Goal: Task Accomplishment & Management: Manage account settings

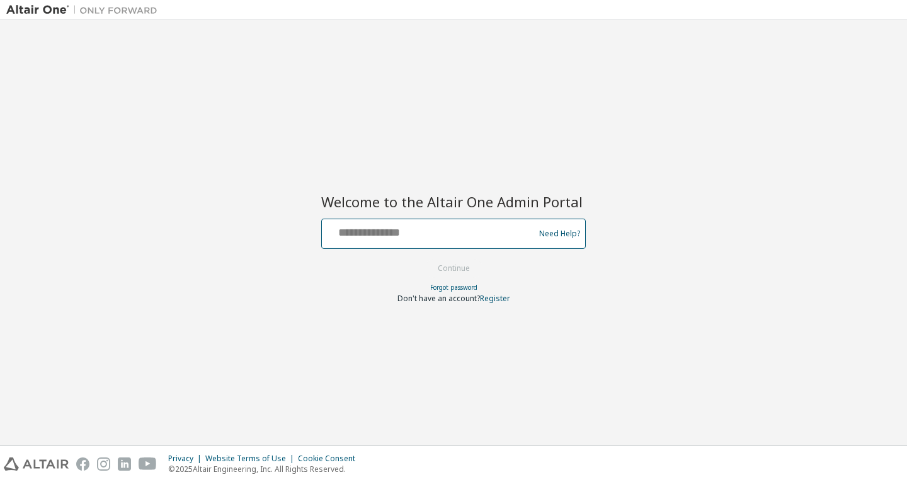
click at [453, 225] on input "text" at bounding box center [430, 231] width 206 height 18
type input "**********"
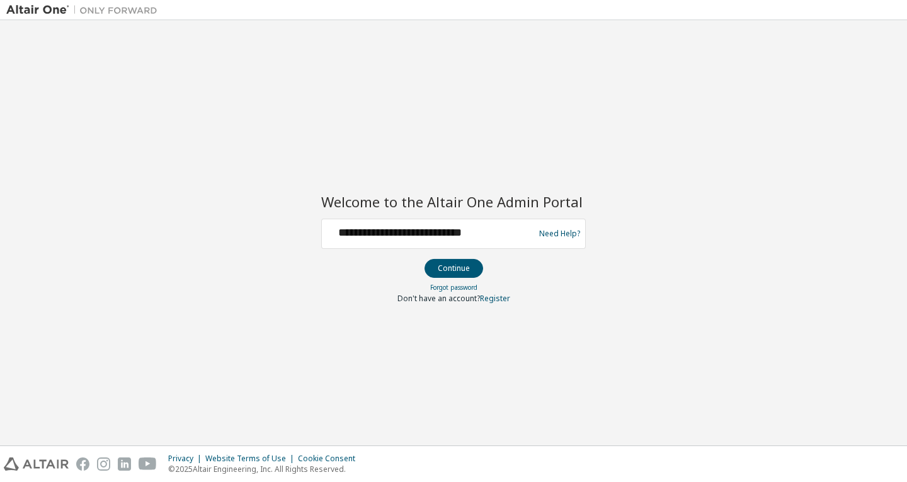
click at [468, 268] on button "Continue" at bounding box center [453, 268] width 59 height 19
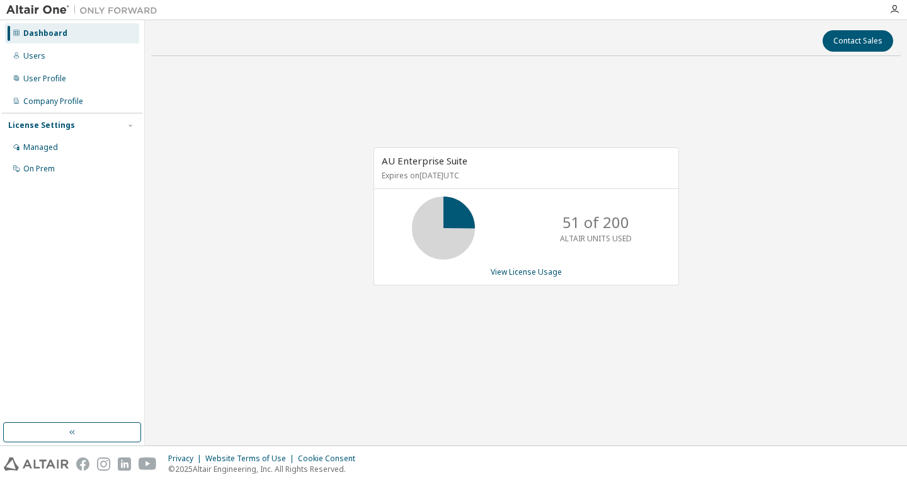
click at [592, 237] on p "ALTAIR UNITS USED" at bounding box center [596, 238] width 72 height 11
click at [546, 268] on link "View License Usage" at bounding box center [525, 271] width 71 height 11
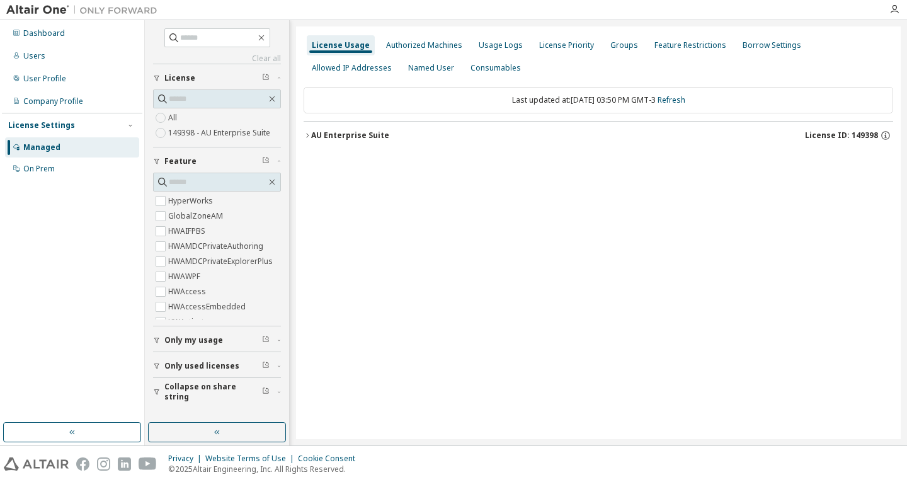
click at [327, 50] on div "License Usage" at bounding box center [341, 45] width 58 height 10
click at [356, 131] on div "AU Enterprise Suite" at bounding box center [350, 135] width 78 height 10
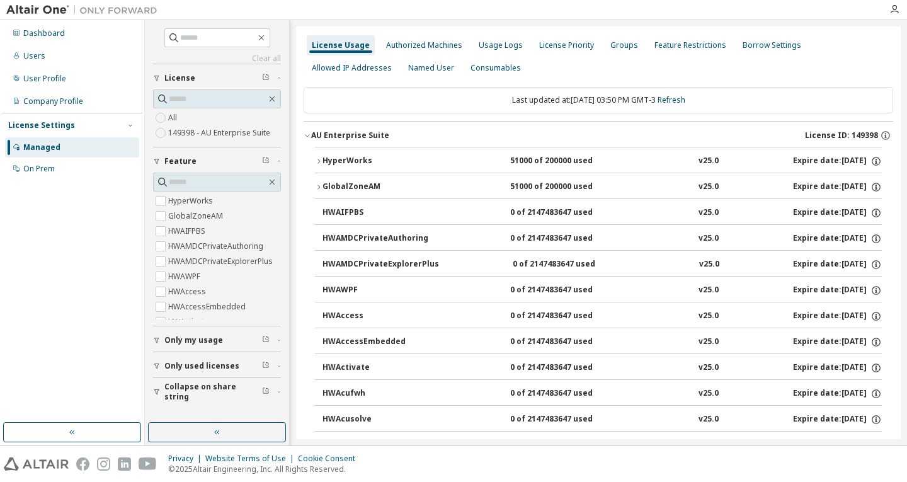
click at [832, 152] on button "HyperWorks 51000 of 200000 used v25.0 Expire date: [DATE]" at bounding box center [598, 161] width 567 height 28
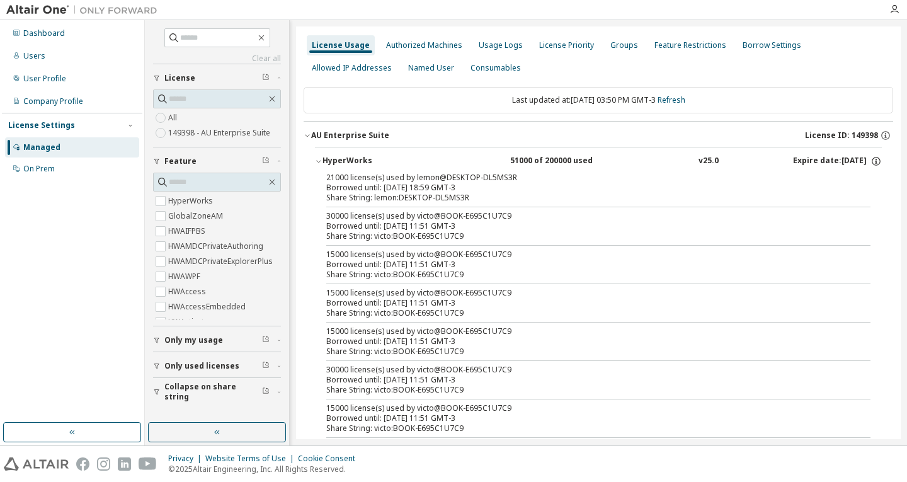
click at [443, 191] on div "Borrowed until: [DATE] 18:59 GMT-3" at bounding box center [583, 188] width 514 height 10
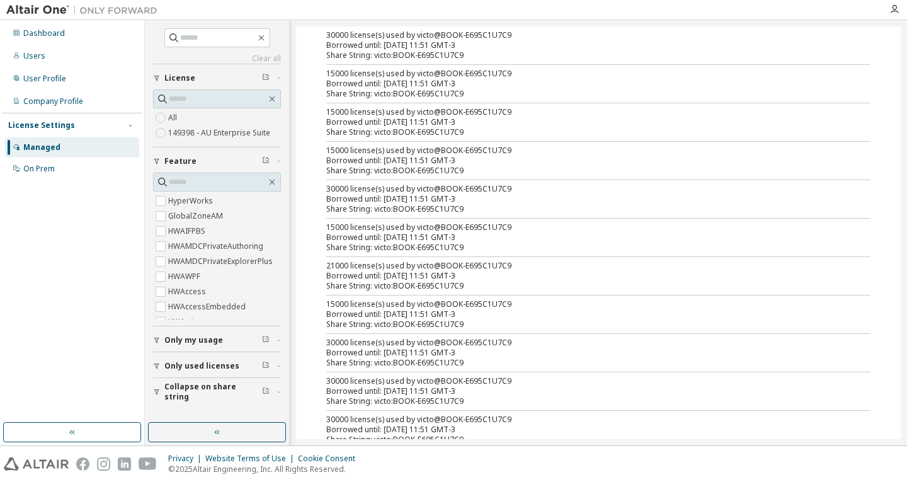
scroll to position [63, 0]
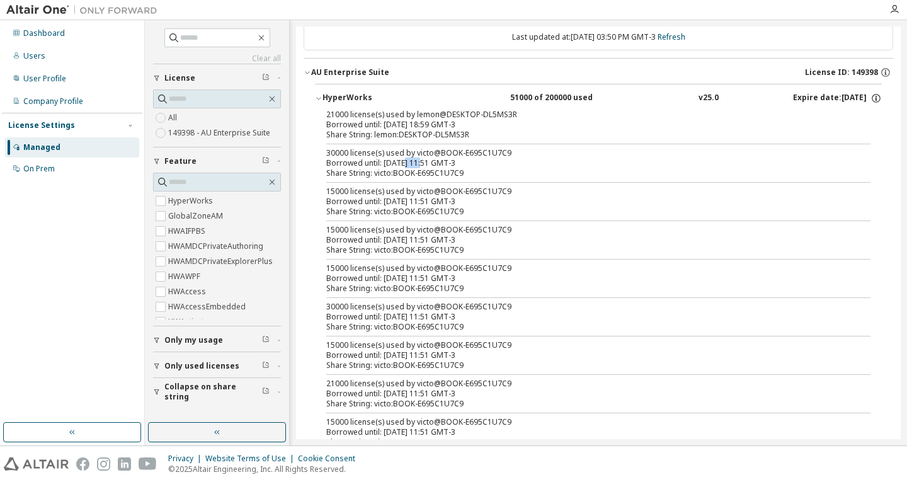
drag, startPoint x: 422, startPoint y: 167, endPoint x: 402, endPoint y: 164, distance: 20.3
click at [402, 164] on div "Borrowed until: [DATE] 11:51 GMT-3" at bounding box center [583, 163] width 514 height 10
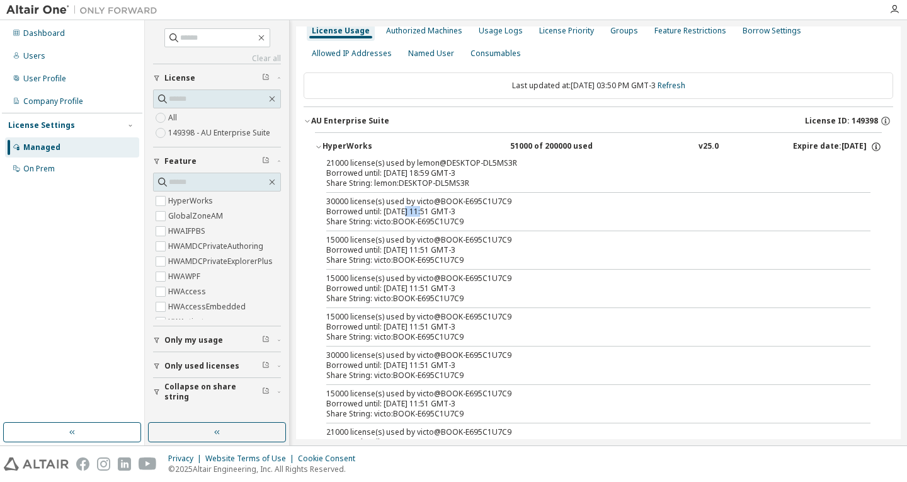
scroll to position [0, 0]
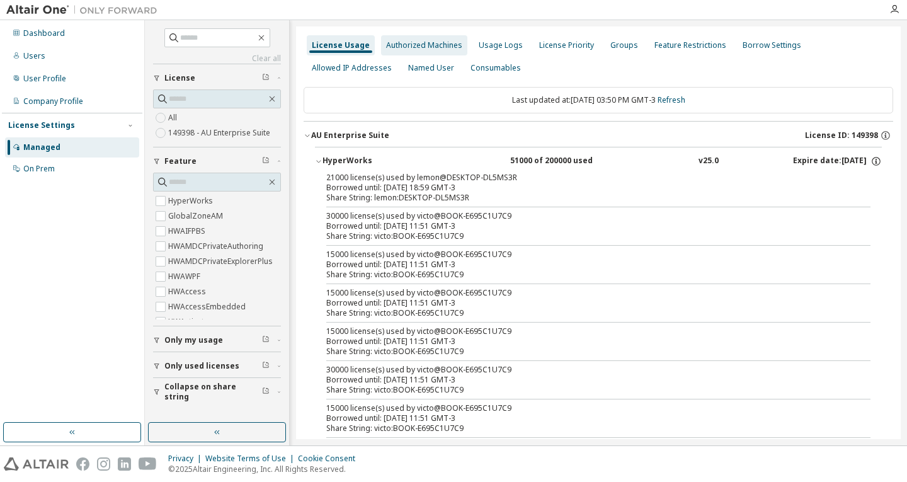
click at [448, 53] on div "Authorized Machines" at bounding box center [424, 45] width 86 height 20
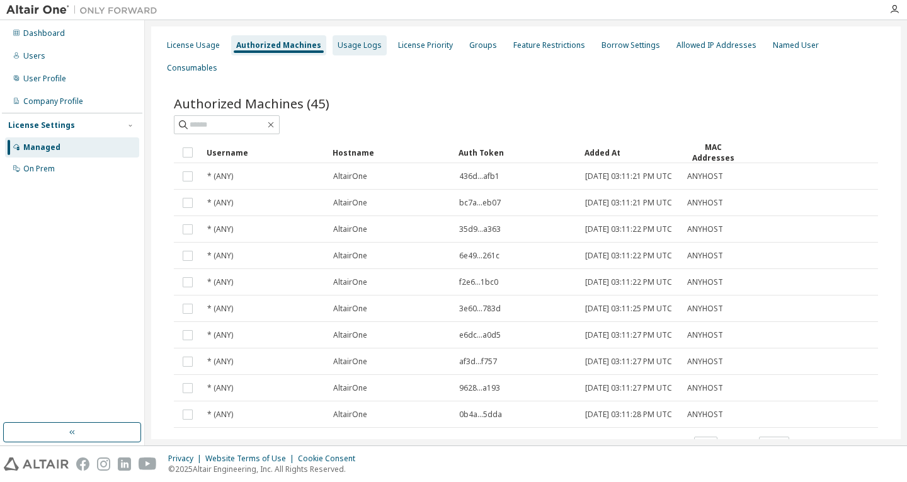
click at [351, 47] on div "Usage Logs" at bounding box center [359, 45] width 44 height 10
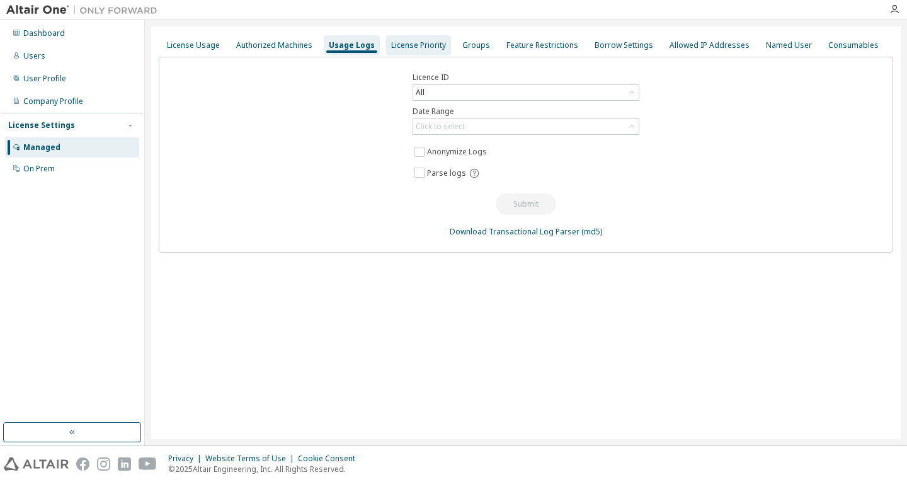
click at [410, 37] on div "License Priority" at bounding box center [418, 45] width 65 height 20
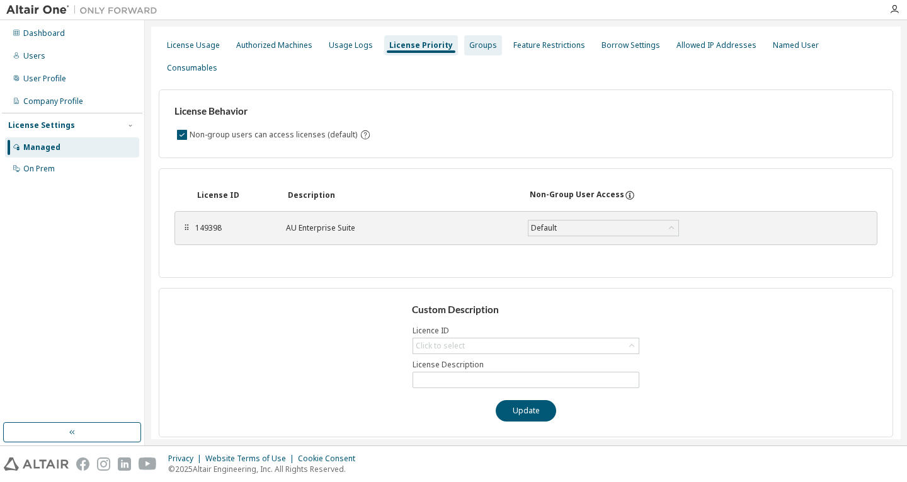
click at [470, 41] on div "Groups" at bounding box center [483, 45] width 28 height 10
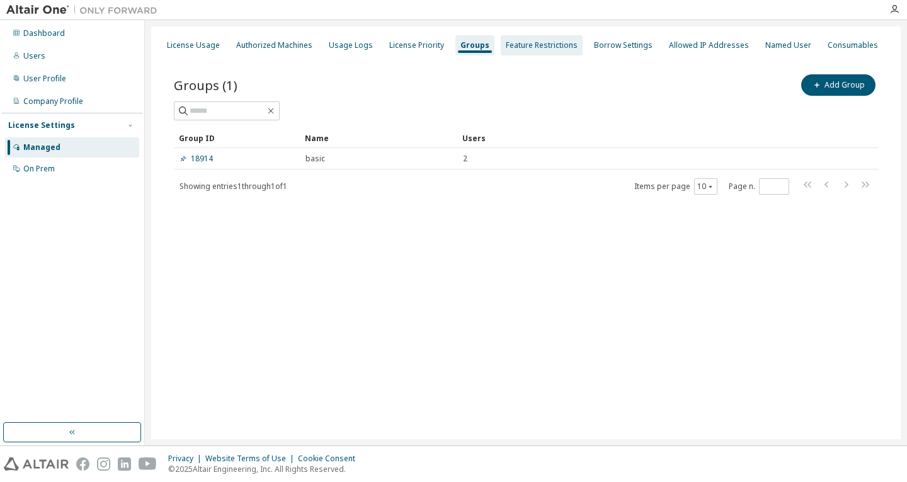
click at [511, 43] on div "Feature Restrictions" at bounding box center [542, 45] width 72 height 10
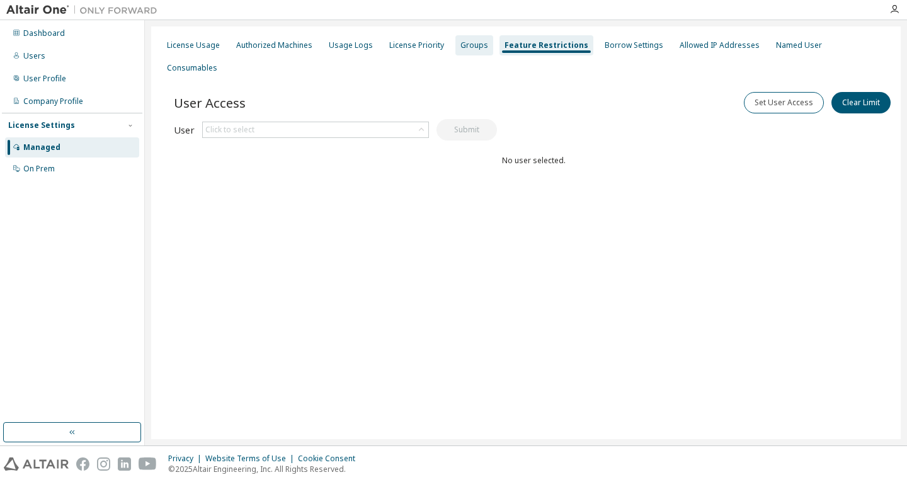
click at [463, 45] on div "Groups" at bounding box center [474, 45] width 28 height 10
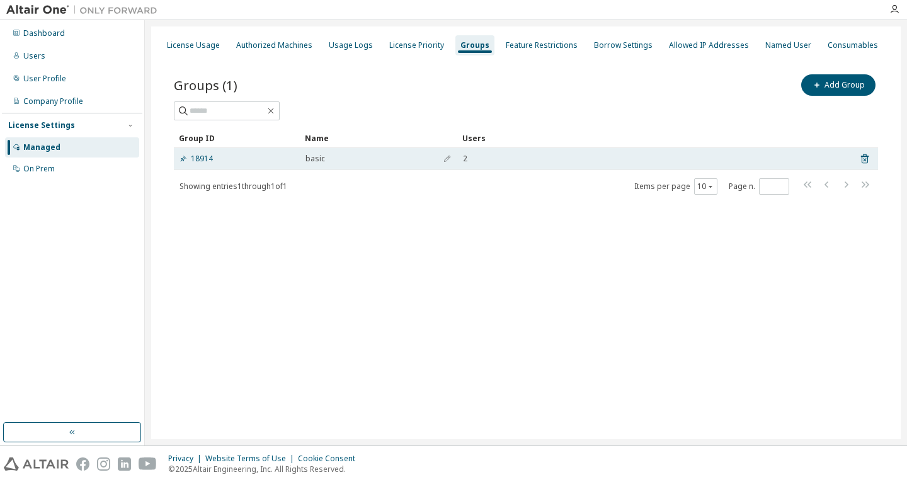
click at [224, 159] on div "18914" at bounding box center [236, 159] width 115 height 10
click at [204, 160] on link "18914" at bounding box center [195, 159] width 33 height 10
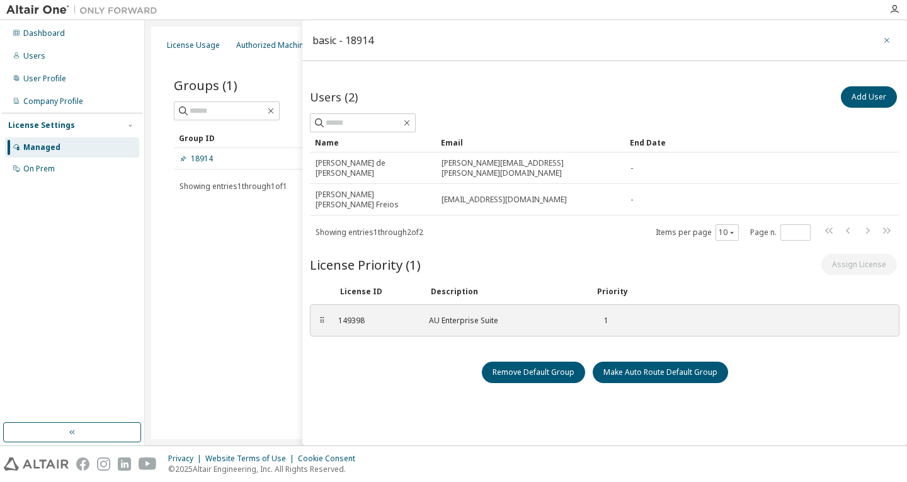
click at [884, 37] on icon "button" at bounding box center [886, 40] width 9 height 10
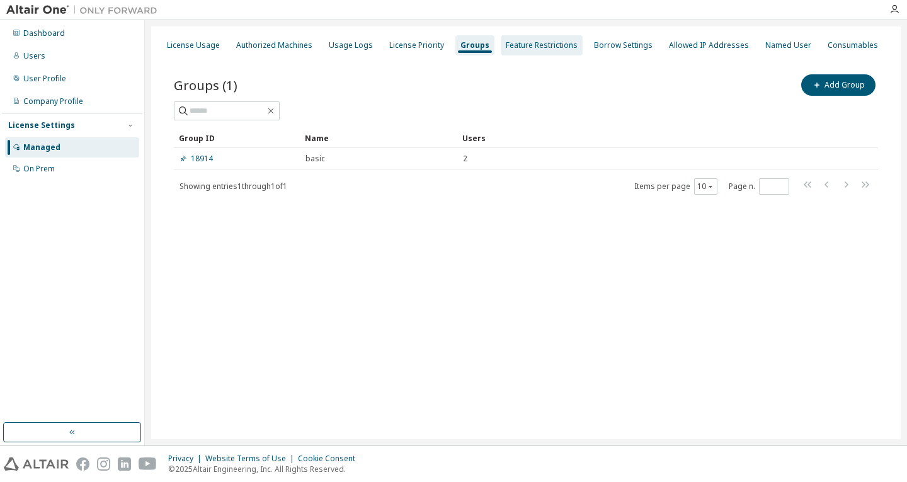
click at [529, 44] on div "Feature Restrictions" at bounding box center [542, 45] width 72 height 10
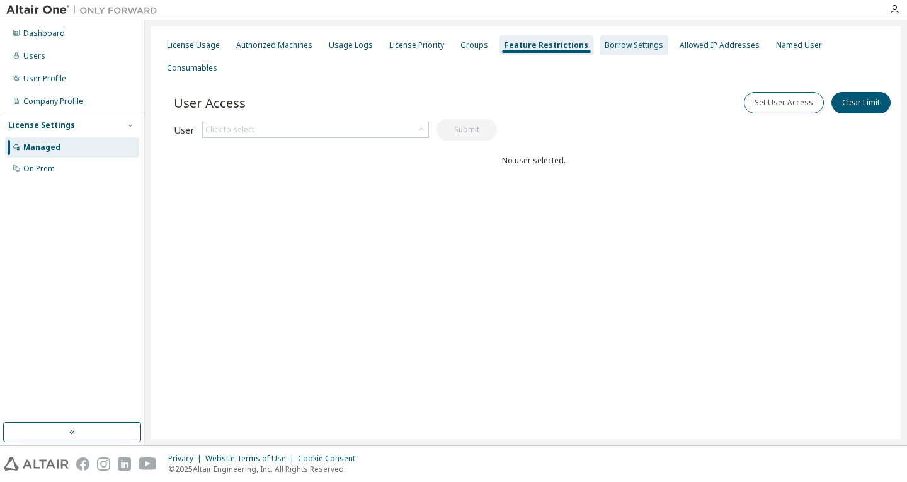
click at [604, 42] on div "Borrow Settings" at bounding box center [633, 45] width 59 height 10
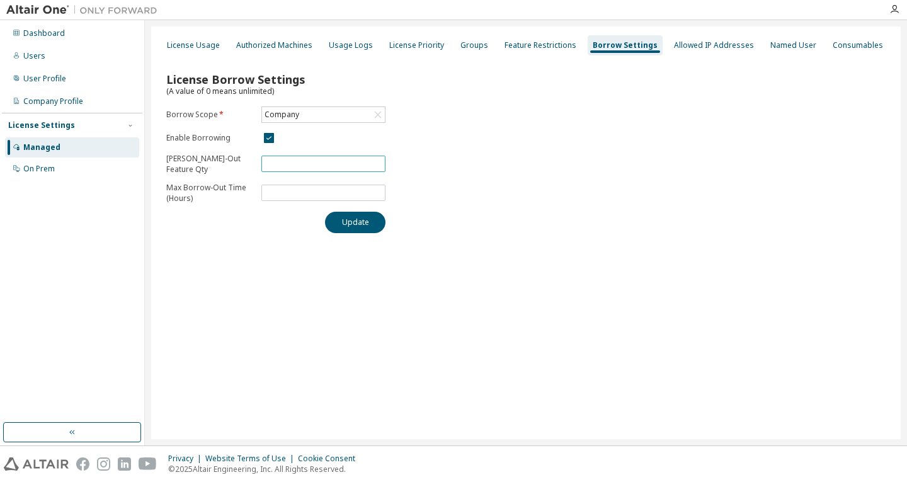
drag, startPoint x: 336, startPoint y: 160, endPoint x: 167, endPoint y: 185, distance: 170.0
click at [133, 164] on div "Dashboard Users User Profile Company Profile License Settings Managed On Prem L…" at bounding box center [453, 232] width 907 height 425
type input "*"
click at [325, 212] on button "Update" at bounding box center [355, 222] width 60 height 21
click at [637, 127] on div "License Borrow Settings (A value of 0 means unlimited) Borrow Scope * Company E…" at bounding box center [526, 149] width 734 height 184
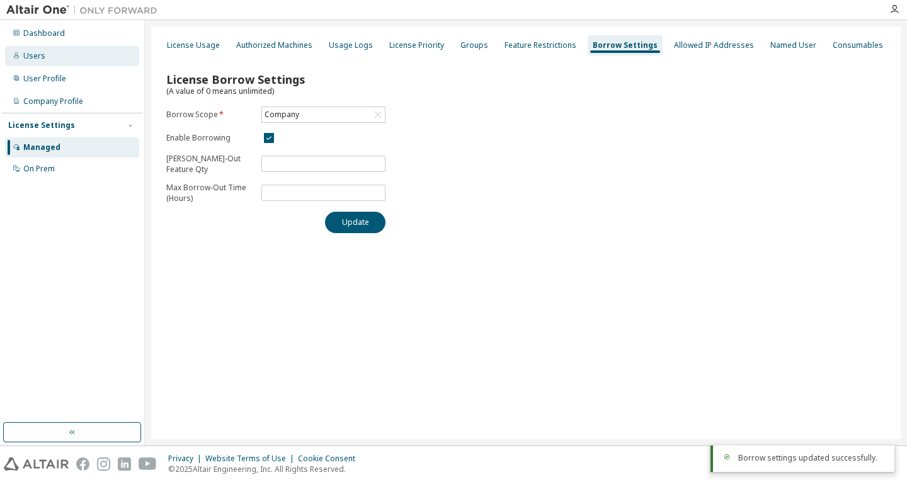
click at [49, 54] on div "Users" at bounding box center [72, 56] width 134 height 20
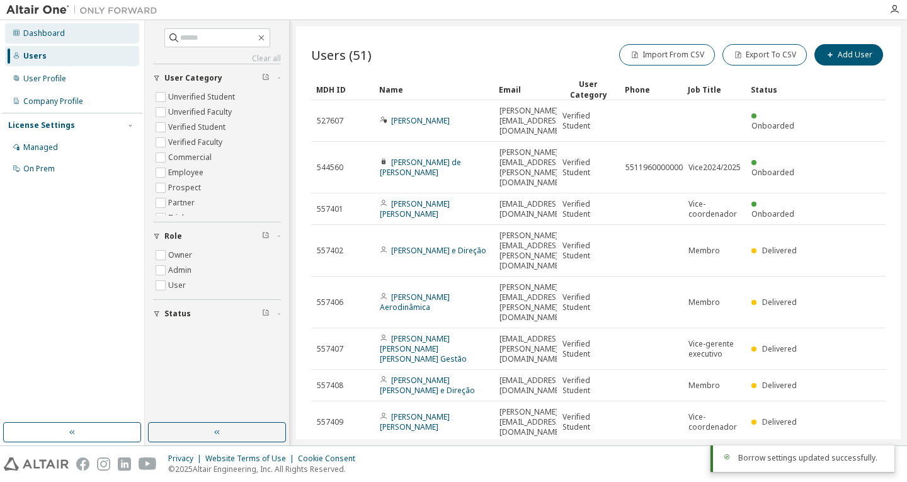
click at [64, 38] on div "Dashboard" at bounding box center [72, 33] width 134 height 20
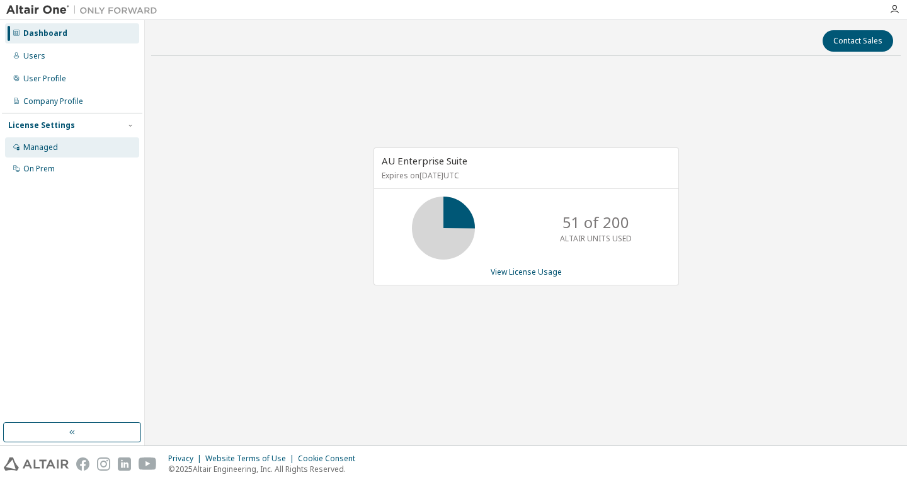
click at [64, 145] on div "Managed" at bounding box center [72, 147] width 134 height 20
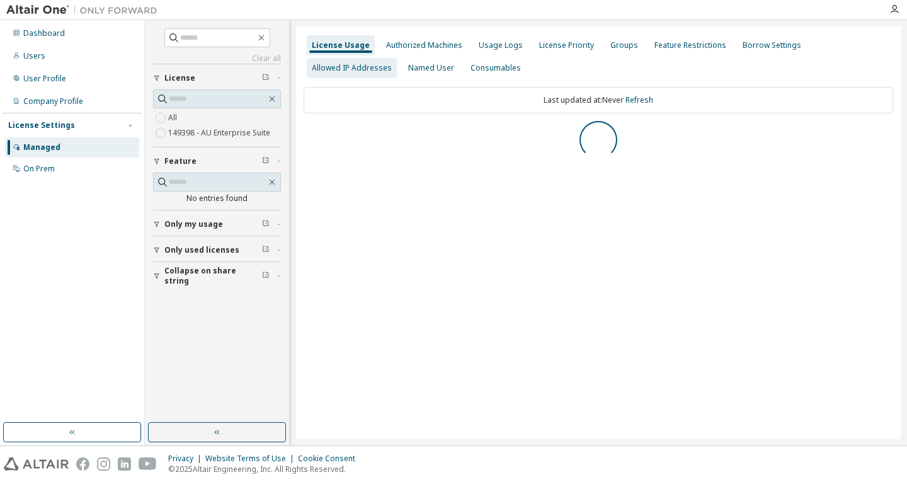
click at [392, 63] on div "Allowed IP Addresses" at bounding box center [352, 68] width 80 height 10
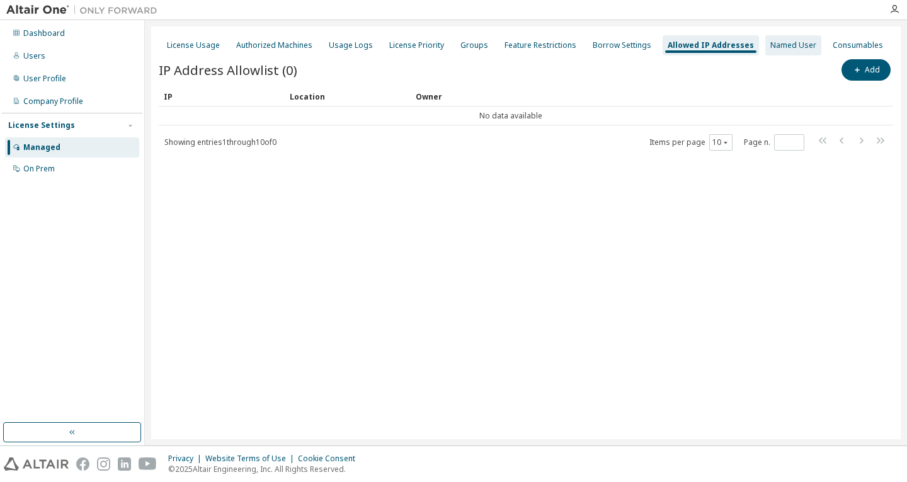
click at [788, 45] on div "Named User" at bounding box center [793, 45] width 46 height 10
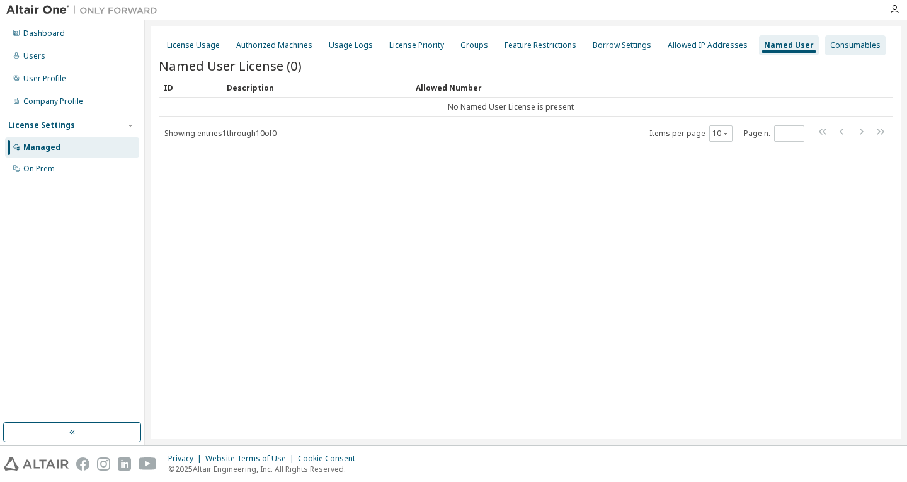
click at [830, 47] on div "Consumables" at bounding box center [855, 45] width 50 height 10
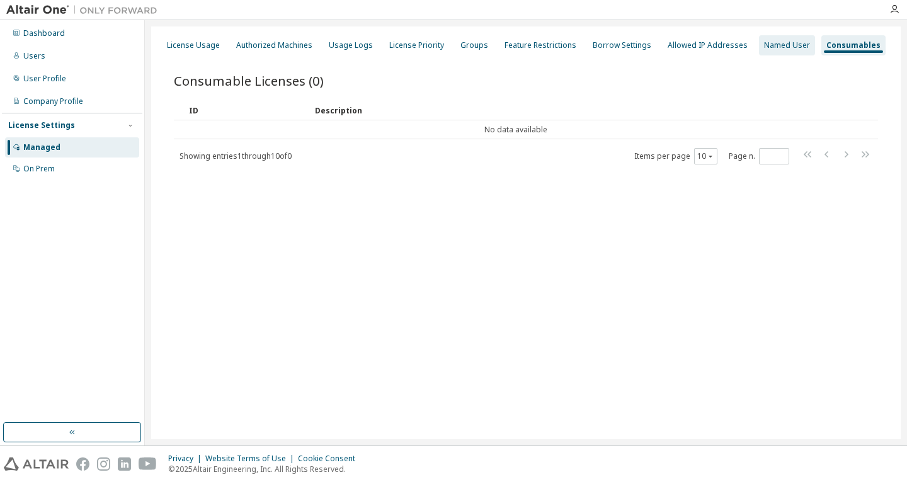
click at [764, 42] on div "Named User" at bounding box center [787, 45] width 46 height 10
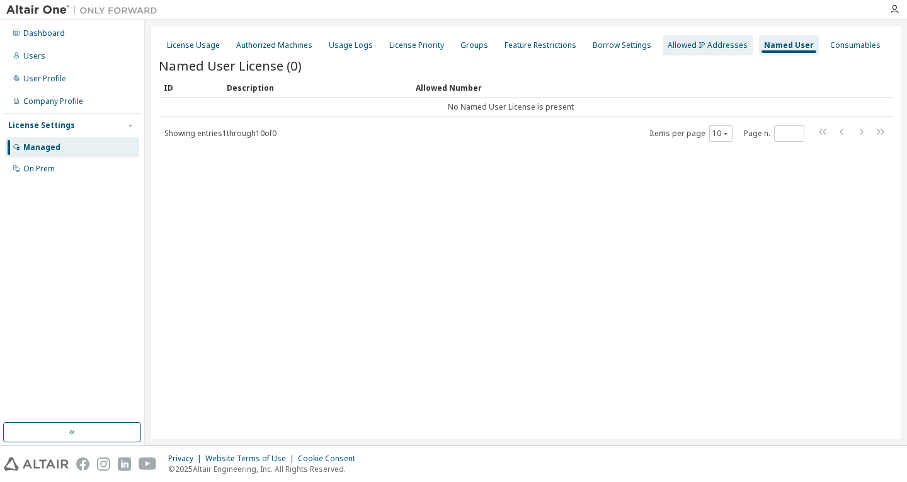
click at [710, 48] on div "Allowed IP Addresses" at bounding box center [707, 45] width 80 height 10
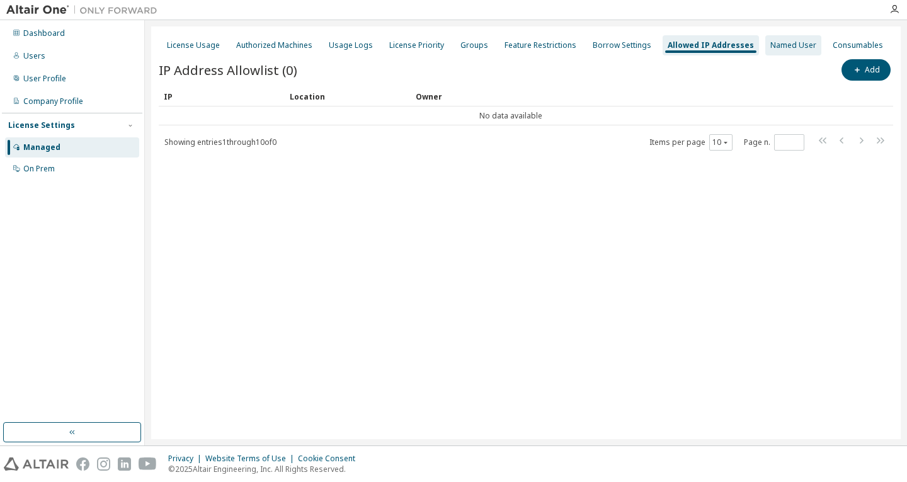
click at [772, 45] on div "Named User" at bounding box center [793, 45] width 46 height 10
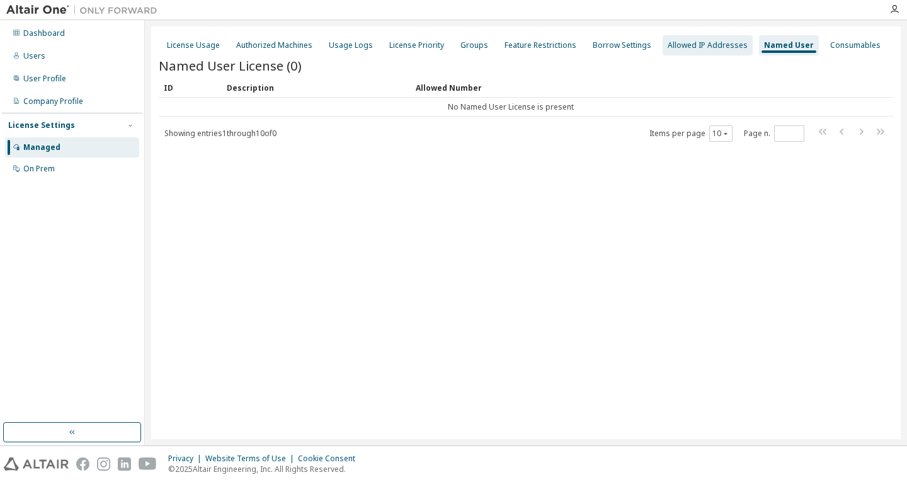
click at [678, 48] on div "Allowed IP Addresses" at bounding box center [707, 45] width 80 height 10
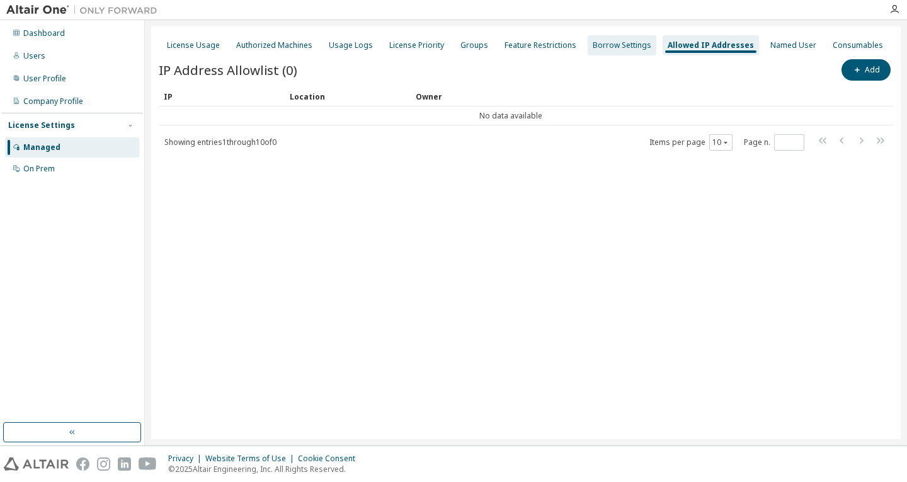
click at [624, 46] on div "Borrow Settings" at bounding box center [621, 45] width 59 height 10
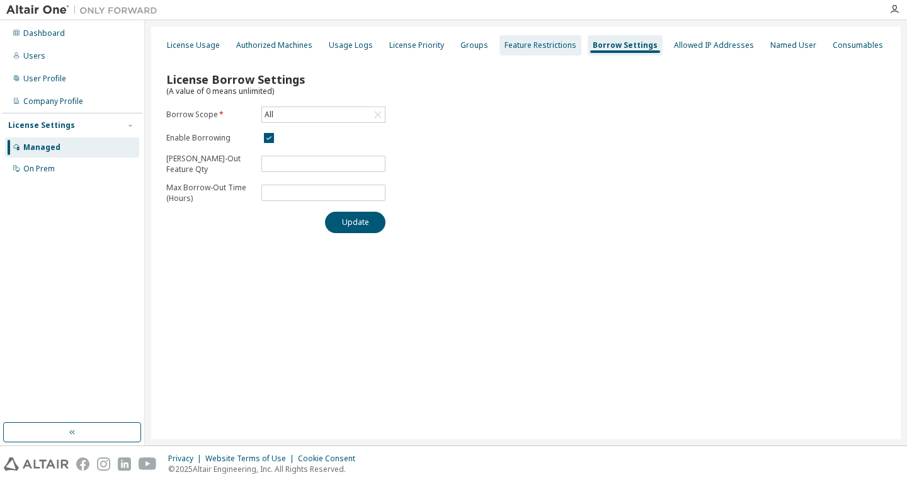
type input "*"
click at [504, 40] on div "Feature Restrictions" at bounding box center [540, 45] width 72 height 10
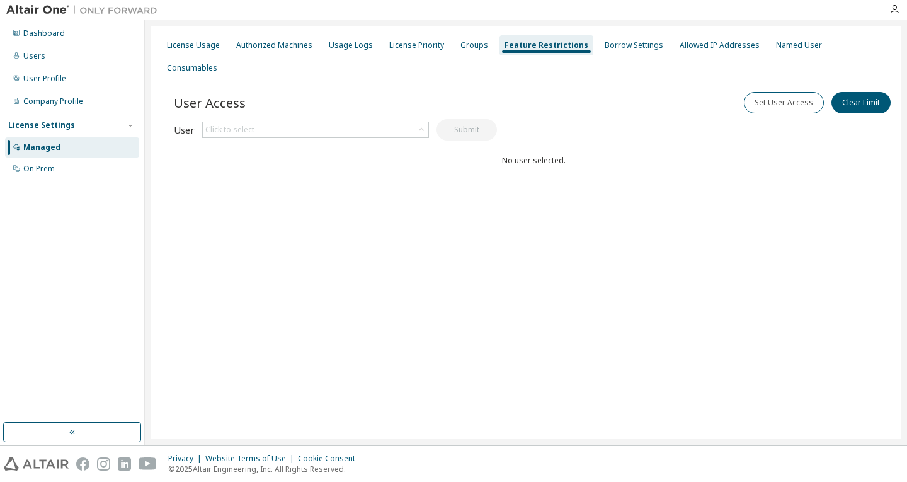
click at [447, 47] on div "License Usage Authorized Machines Usage Logs License Priority Groups Feature Re…" at bounding box center [526, 56] width 734 height 45
click at [857, 92] on button "Clear Limit" at bounding box center [860, 102] width 59 height 21
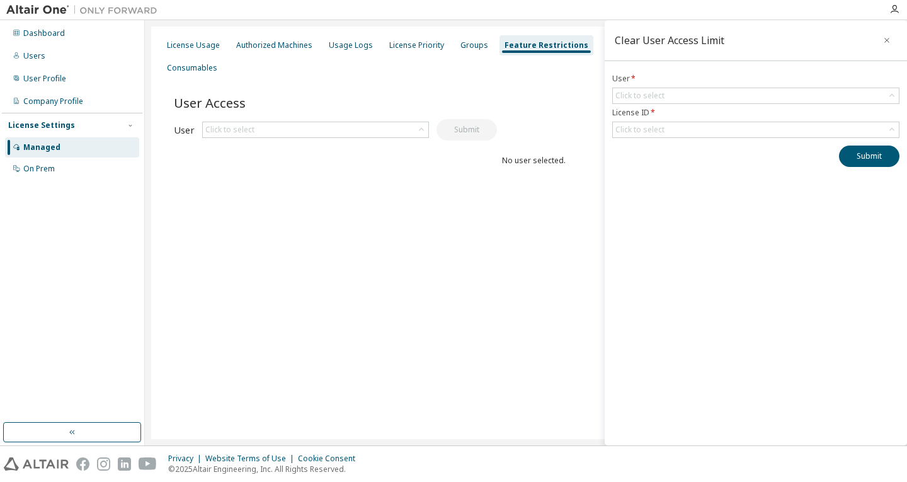
click at [893, 39] on button "button" at bounding box center [886, 40] width 20 height 20
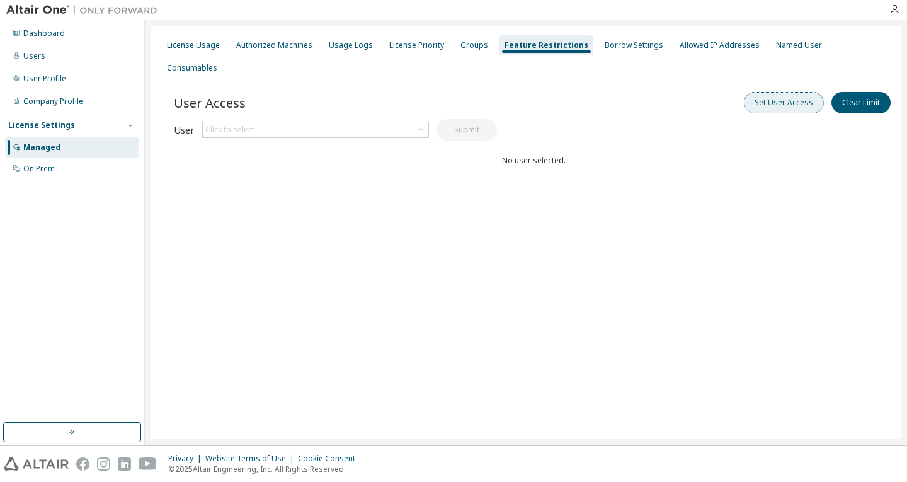
click at [805, 92] on button "Set User Access" at bounding box center [784, 102] width 80 height 21
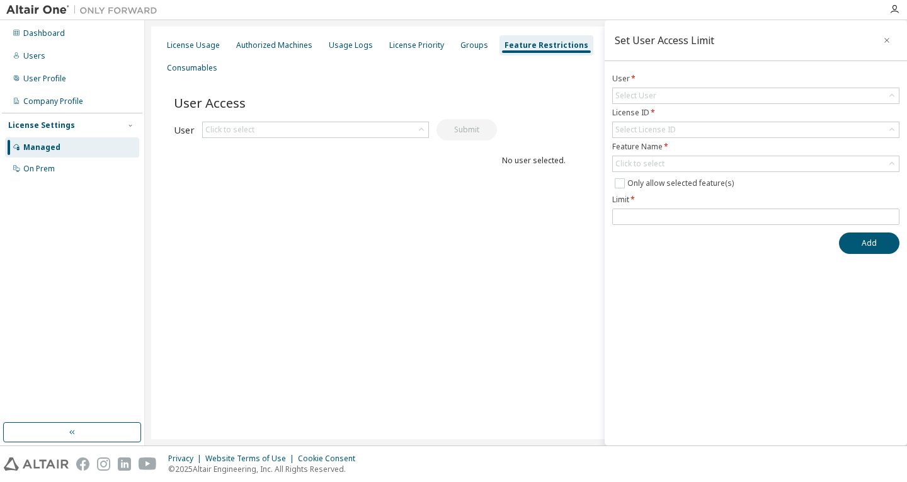
click at [805, 88] on div "Select User" at bounding box center [756, 95] width 286 height 15
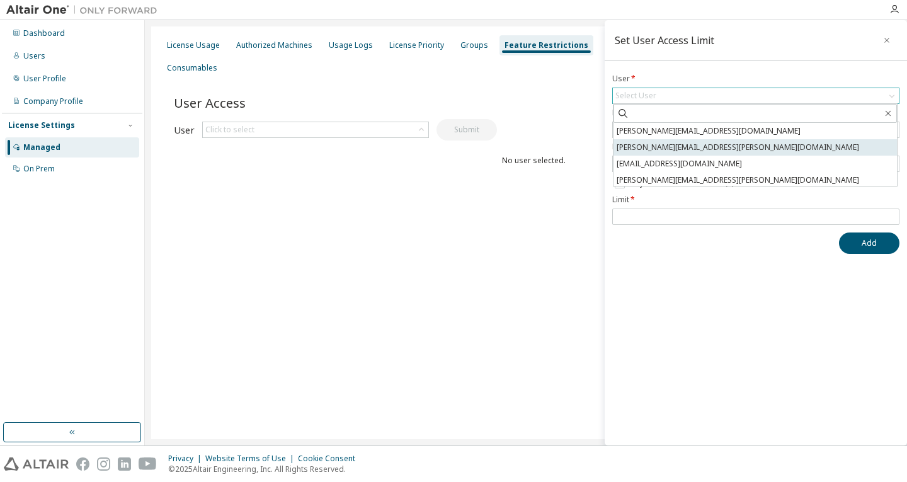
click at [734, 149] on li "[PERSON_NAME][EMAIL_ADDRESS][PERSON_NAME][DOMAIN_NAME]" at bounding box center [754, 147] width 283 height 16
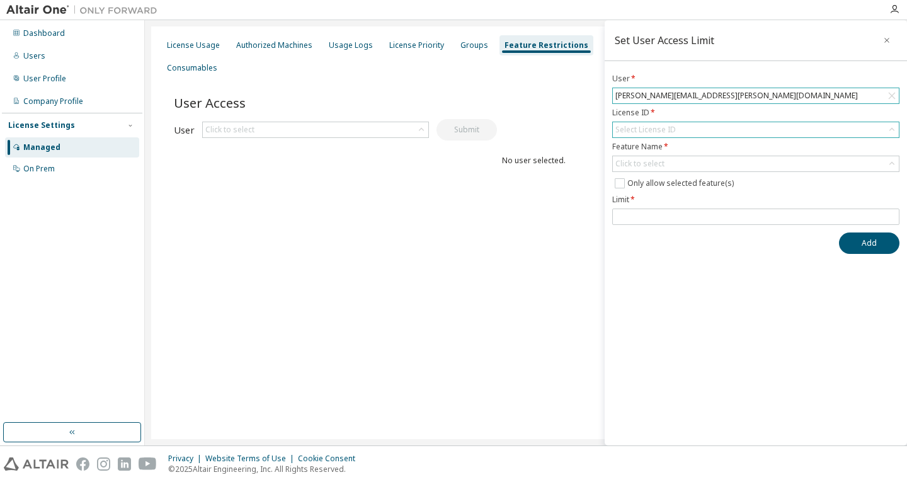
click at [715, 127] on div "Select License ID" at bounding box center [756, 129] width 286 height 15
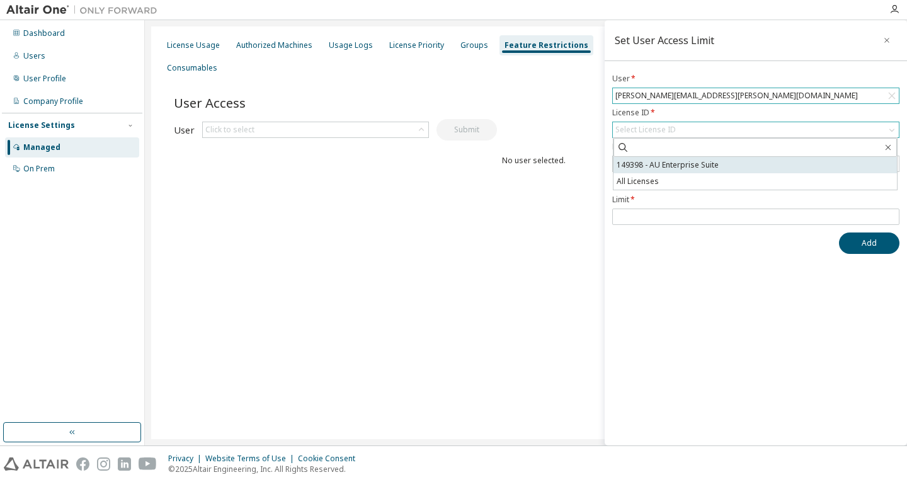
click at [706, 158] on li "149398 - AU Enterprise Suite" at bounding box center [754, 165] width 283 height 16
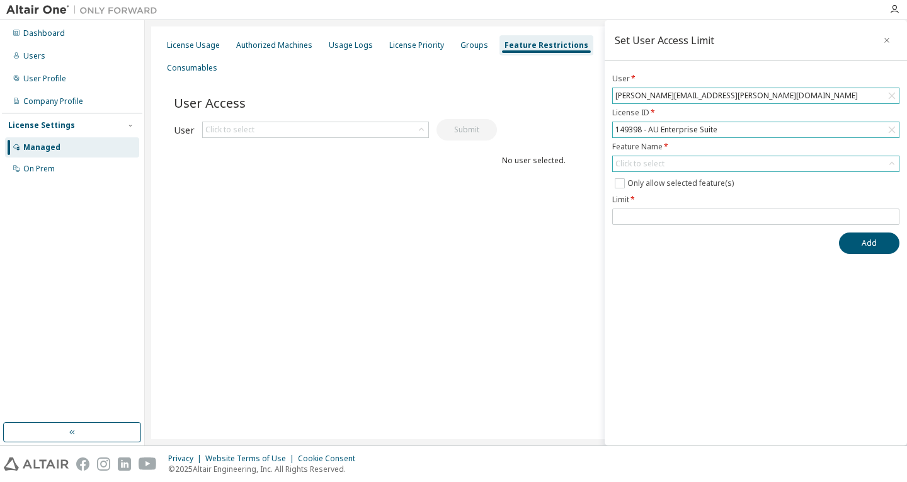
click at [706, 158] on div "Click to select" at bounding box center [756, 163] width 286 height 15
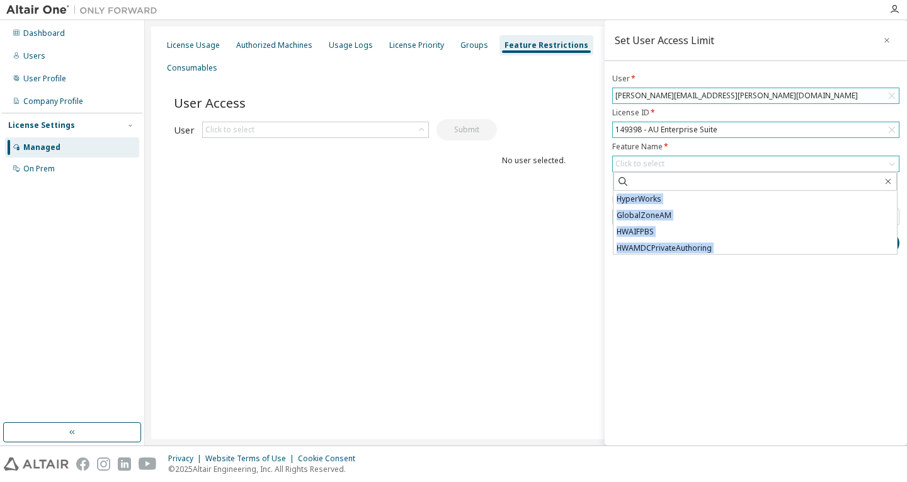
scroll to position [252, 0]
click at [709, 167] on div "Click to select" at bounding box center [756, 163] width 286 height 15
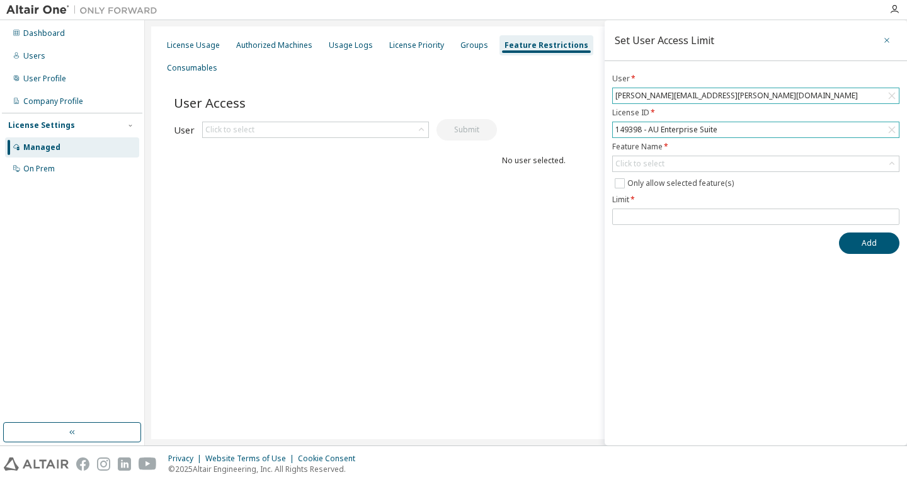
click at [886, 37] on icon "button" at bounding box center [886, 40] width 9 height 10
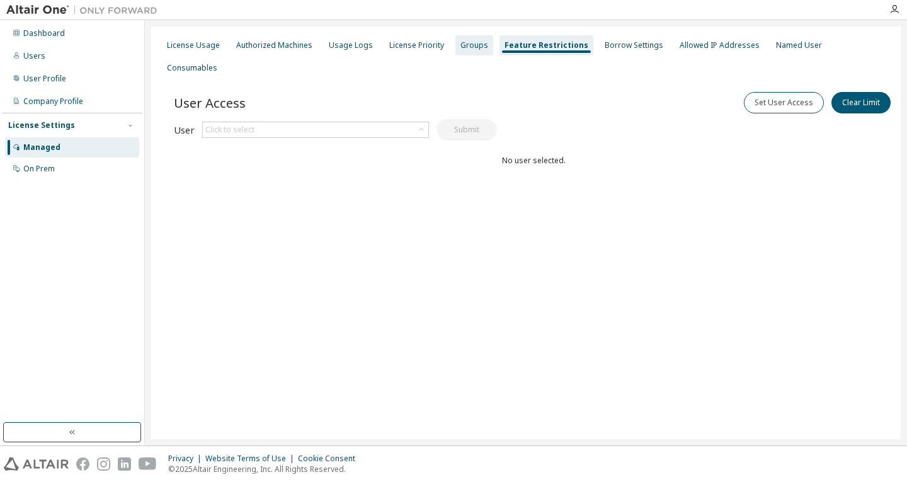
click at [474, 50] on div "Groups" at bounding box center [474, 45] width 38 height 20
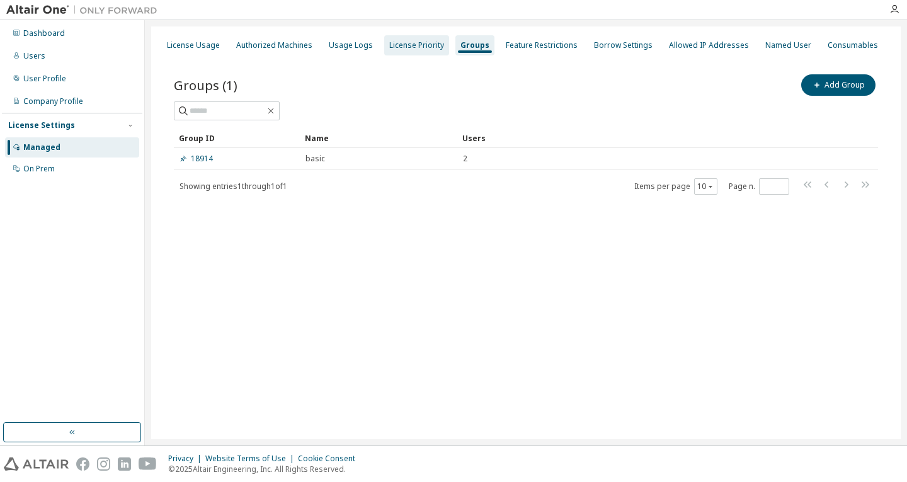
click at [414, 52] on div "License Priority" at bounding box center [416, 45] width 65 height 20
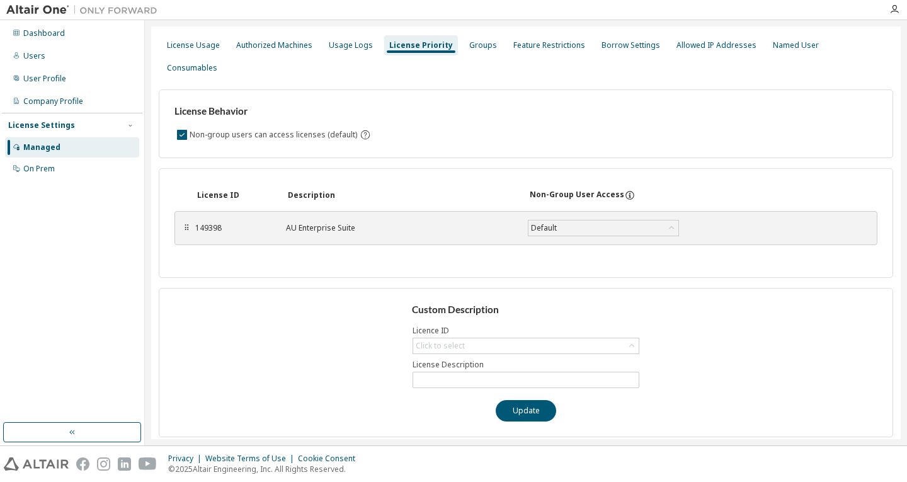
click at [359, 129] on icon "By default any user not assigned to any group can access any license. Turn this…" at bounding box center [364, 134] width 11 height 11
click at [463, 101] on div "License Behavior Non-group users can access licenses (default)" at bounding box center [526, 123] width 734 height 69
click at [580, 220] on div "Default" at bounding box center [603, 227] width 150 height 15
click at [597, 220] on div "Default" at bounding box center [603, 227] width 150 height 15
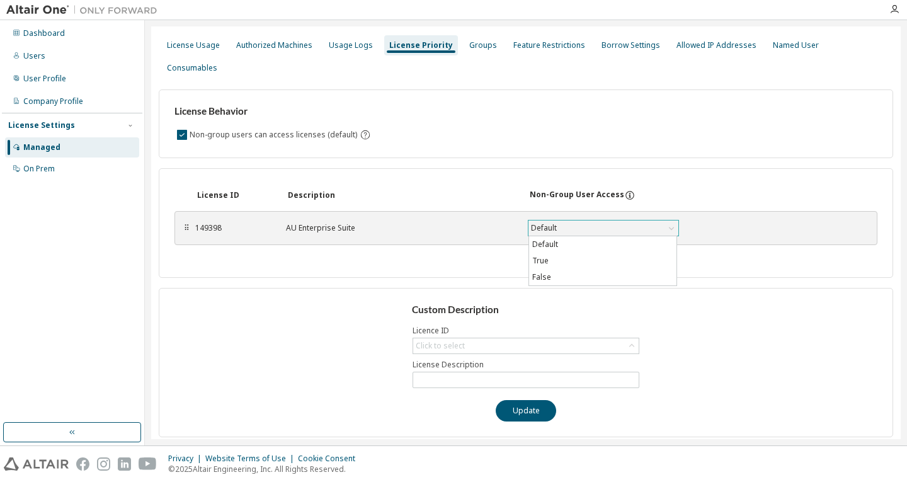
click at [591, 220] on div "Default" at bounding box center [603, 227] width 150 height 15
click at [501, 338] on div "Click to select" at bounding box center [525, 345] width 225 height 15
click at [484, 338] on div "Click to select" at bounding box center [525, 345] width 225 height 15
click at [360, 44] on div "Usage Logs" at bounding box center [351, 45] width 44 height 10
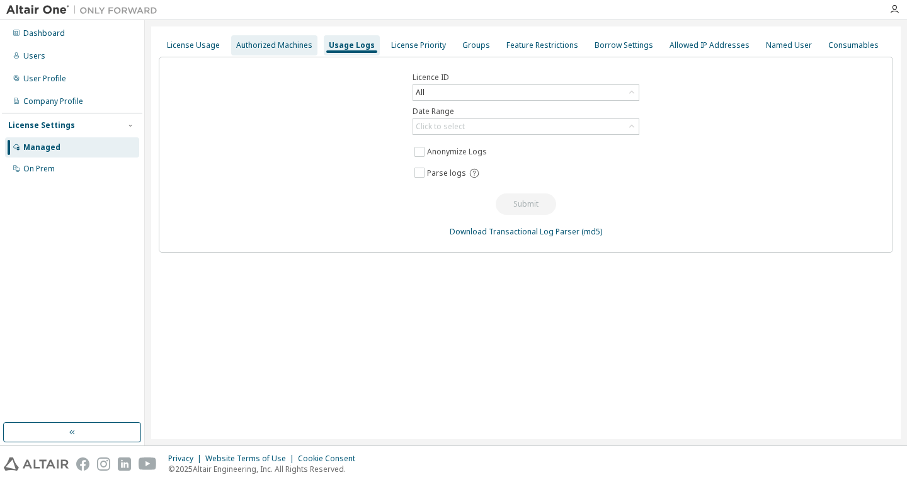
click at [259, 44] on div "Authorized Machines" at bounding box center [274, 45] width 76 height 10
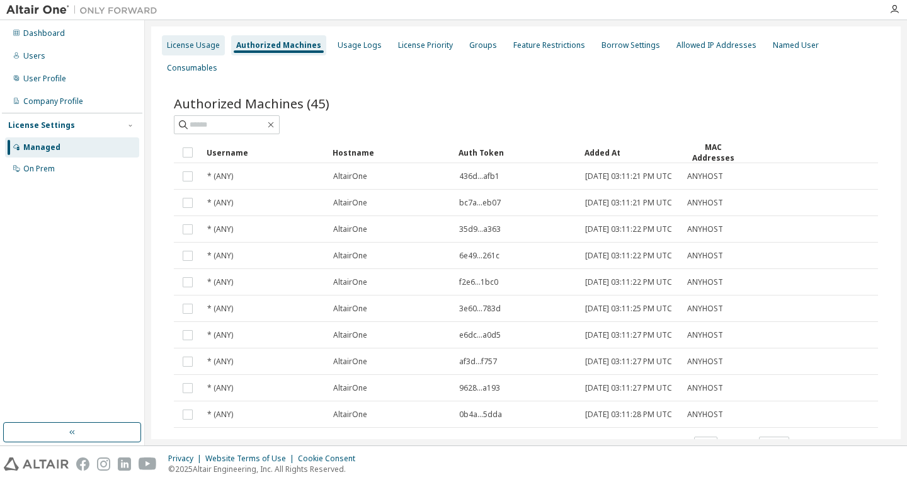
click at [178, 54] on div "License Usage" at bounding box center [193, 45] width 63 height 20
